Goal: Find specific page/section: Find specific page/section

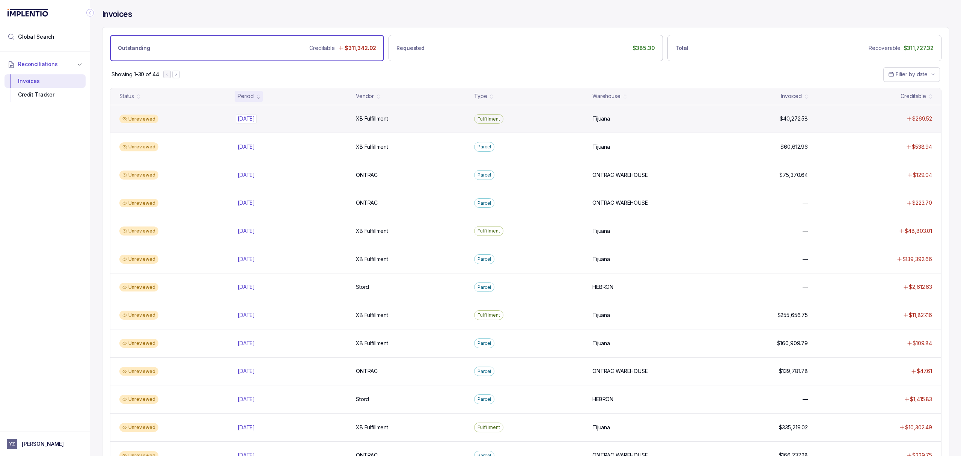
click at [256, 122] on p "[DATE]" at bounding box center [246, 118] width 21 height 8
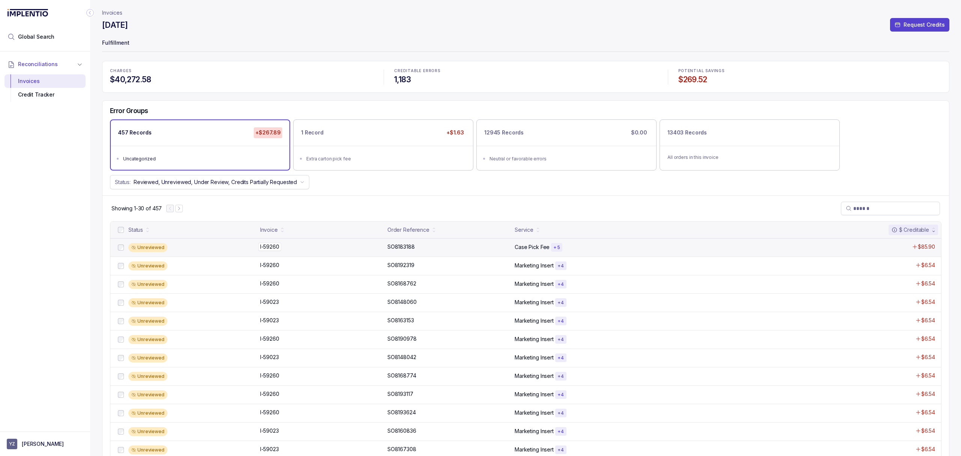
click at [268, 247] on p "I-59260" at bounding box center [269, 247] width 23 height 8
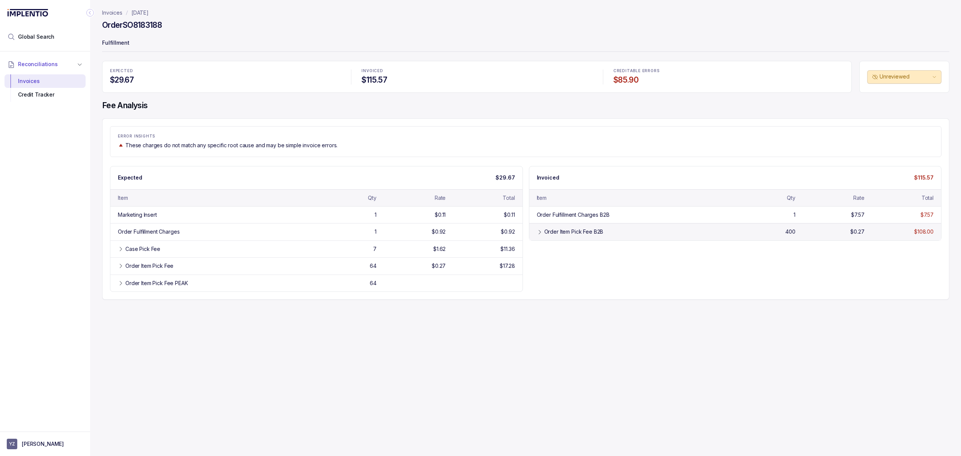
click at [549, 235] on div "Order Item Pick Fee B2B" at bounding box center [573, 232] width 59 height 8
click at [154, 253] on div "Case Pick Fee" at bounding box center [142, 249] width 35 height 8
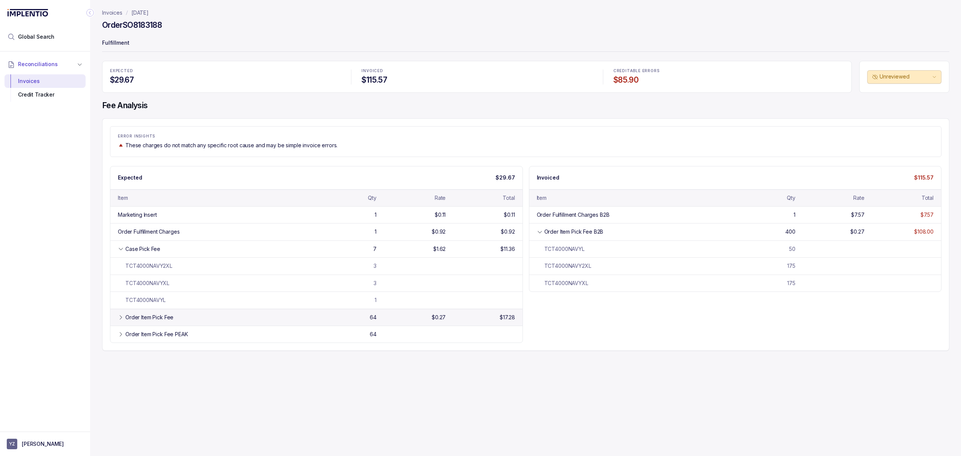
click at [153, 321] on div "Order Item Pick Fee" at bounding box center [149, 317] width 48 height 8
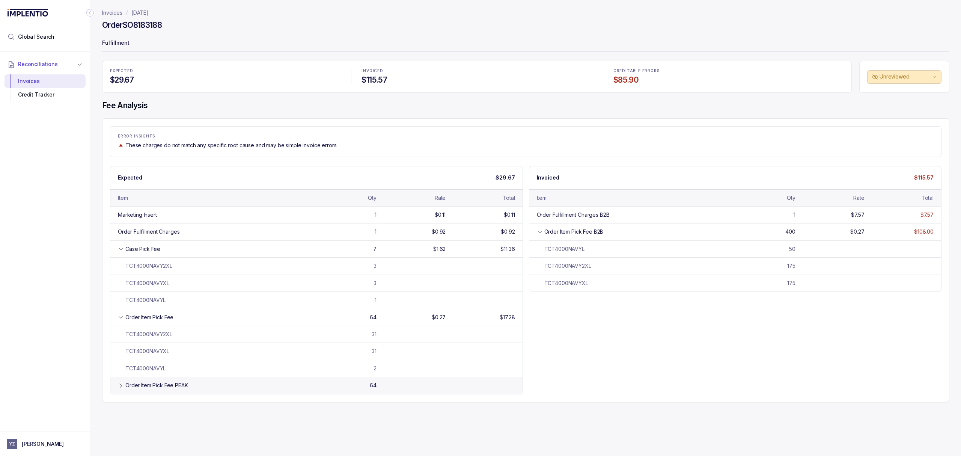
click at [157, 384] on div "Order Item Pick Fee PEAK" at bounding box center [156, 385] width 63 height 8
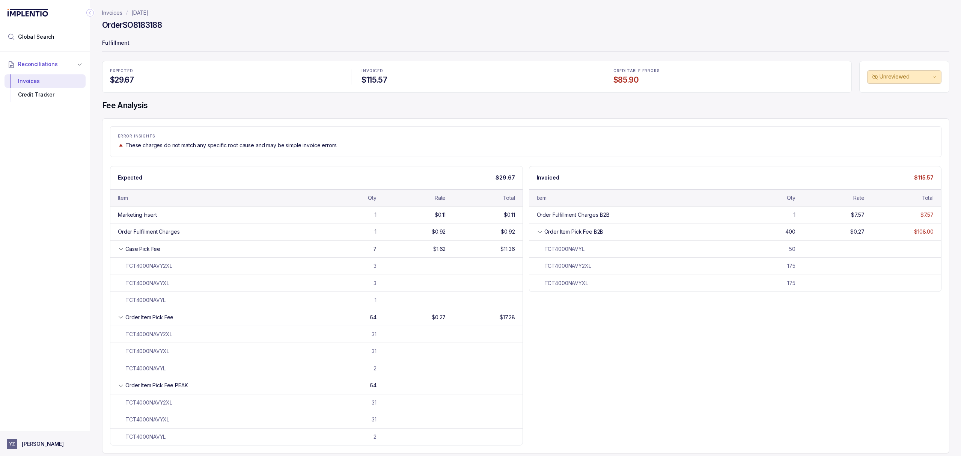
click at [41, 442] on p "[PERSON_NAME]" at bounding box center [43, 444] width 42 height 8
click at [44, 430] on p "Logout" at bounding box center [49, 427] width 62 height 8
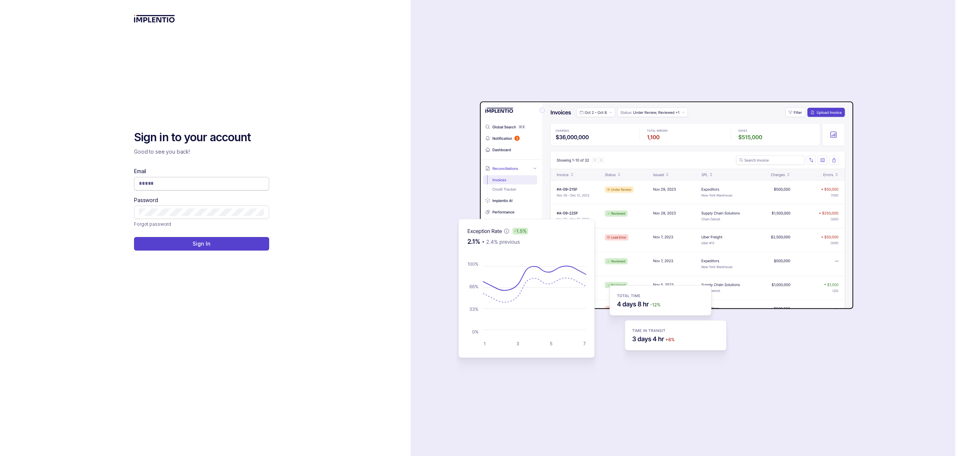
click at [154, 180] on input "Email" at bounding box center [201, 183] width 125 height 8
type input "**********"
